Goal: Task Accomplishment & Management: Manage account settings

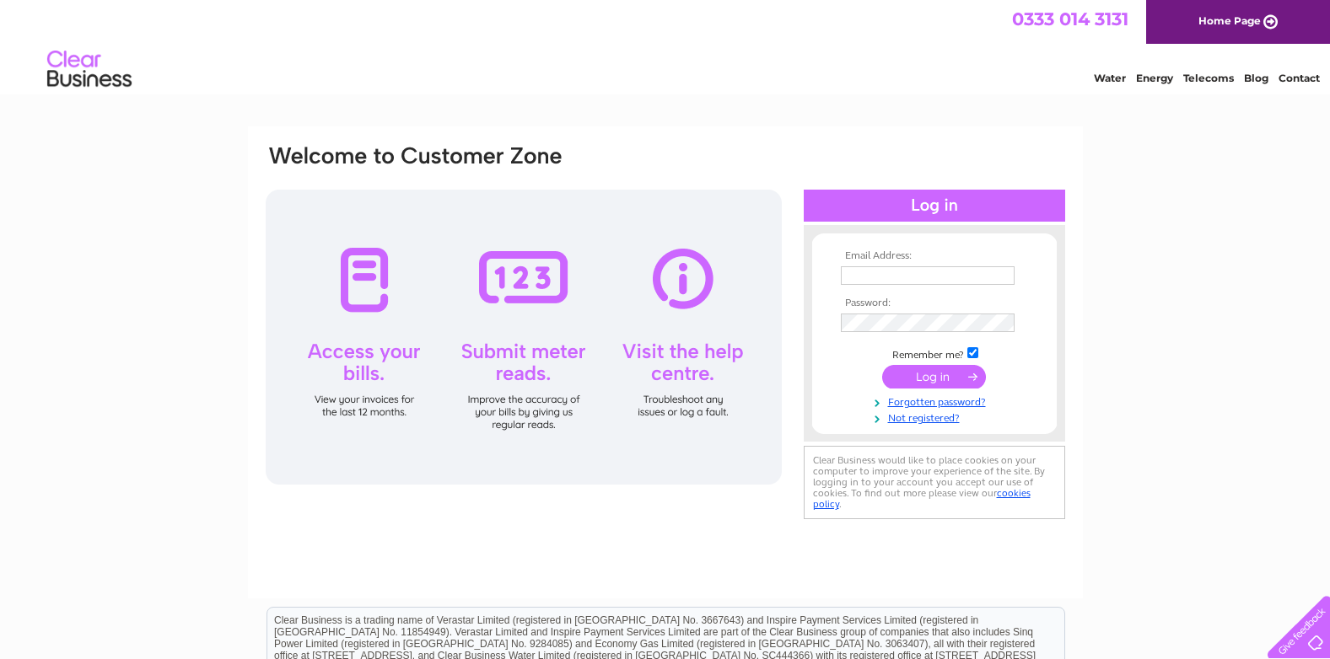
type input "sarah@benloyal.co.uk"
click at [917, 376] on input "submit" at bounding box center [934, 377] width 104 height 24
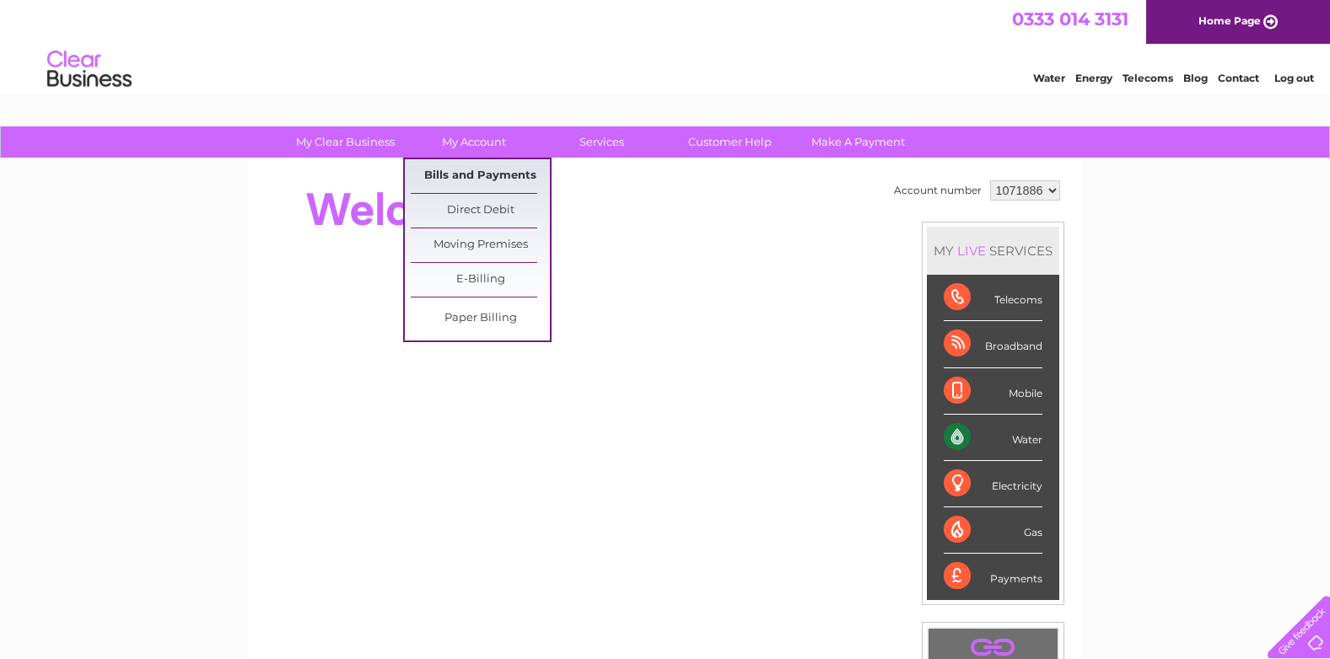
click at [482, 177] on link "Bills and Payments" at bounding box center [480, 176] width 139 height 34
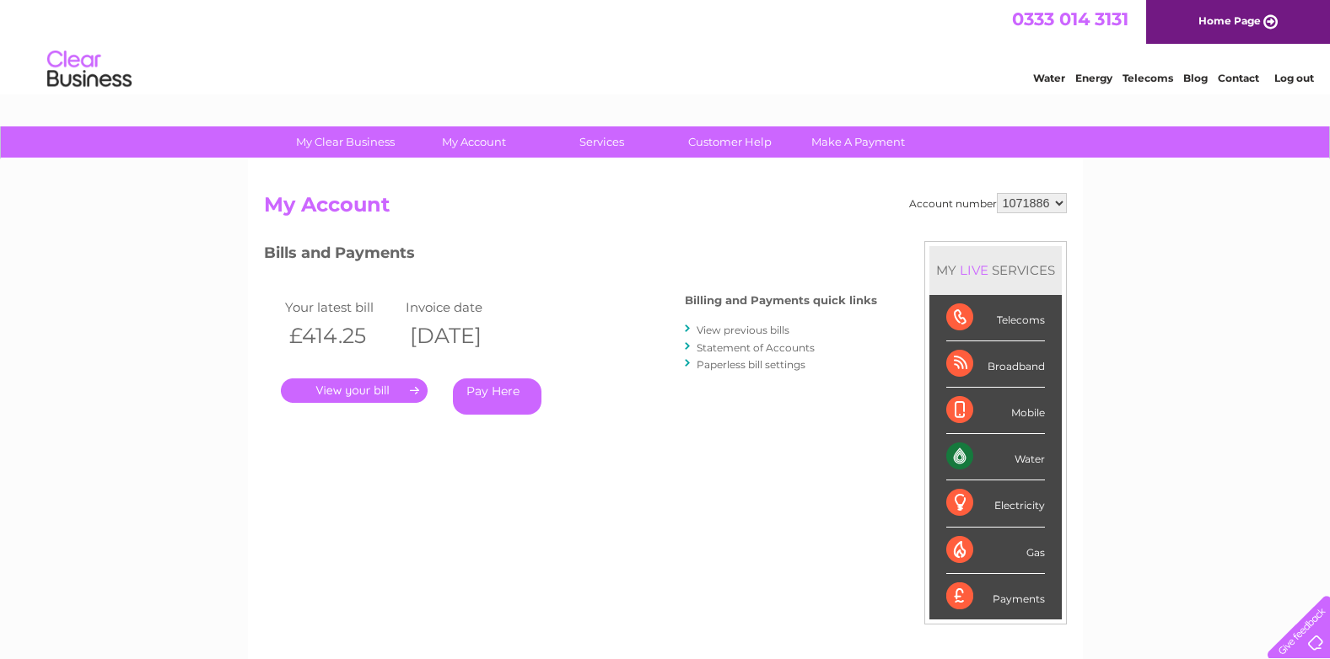
click at [361, 391] on link "." at bounding box center [354, 391] width 147 height 24
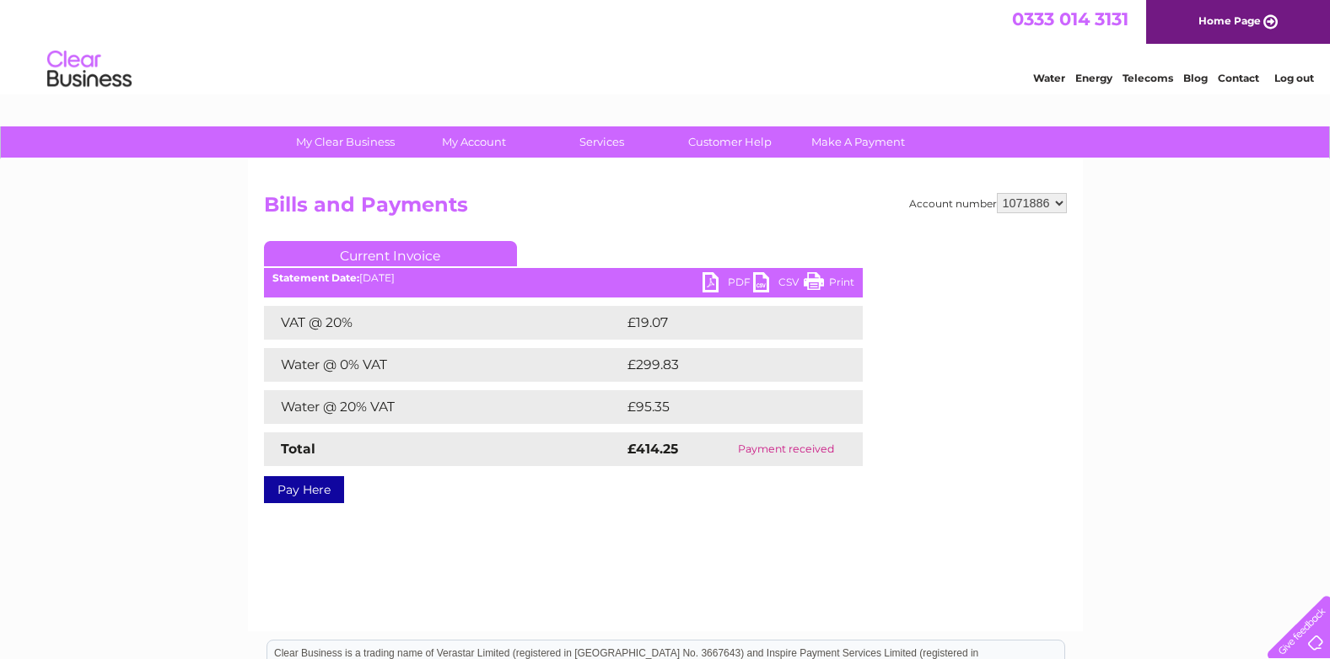
click at [716, 283] on link "PDF" at bounding box center [727, 284] width 51 height 24
